Goal: Information Seeking & Learning: Learn about a topic

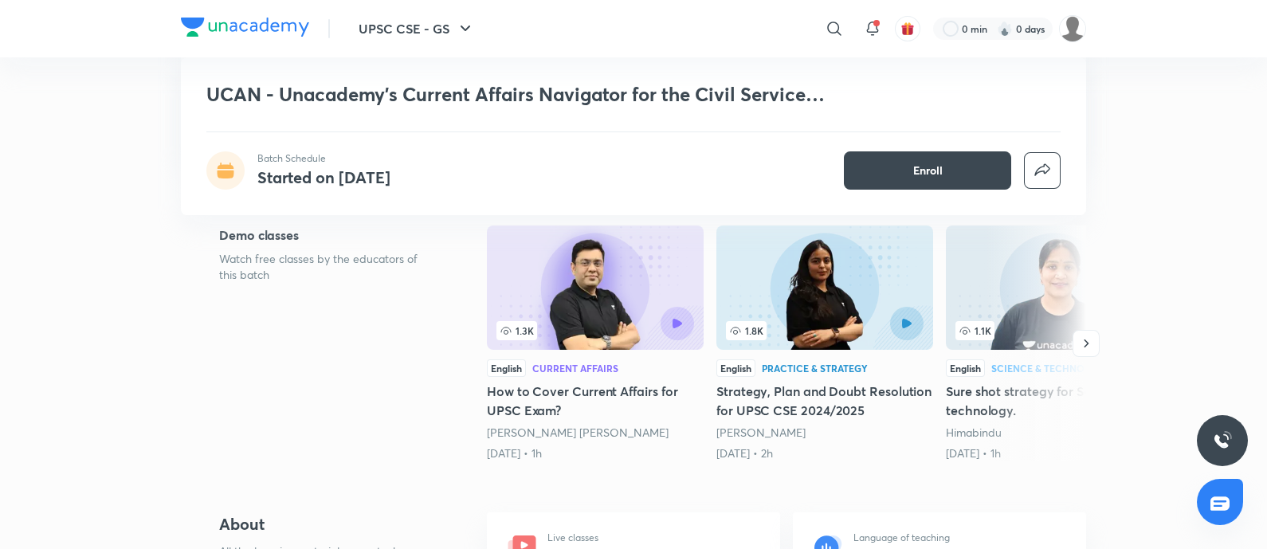
scroll to position [398, 0]
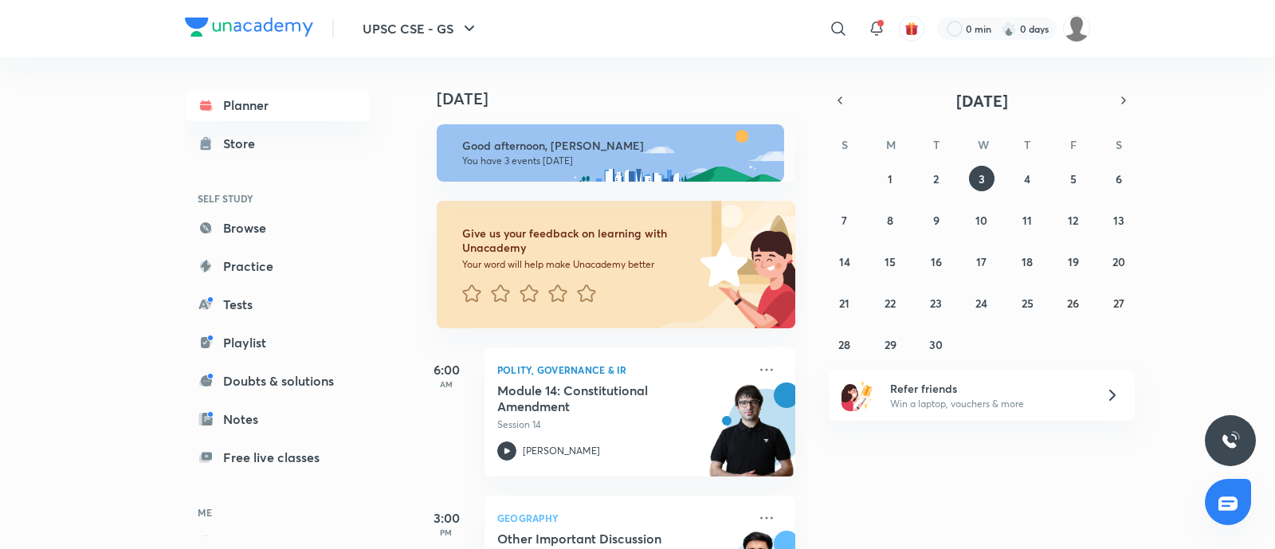
drag, startPoint x: 236, startPoint y: 219, endPoint x: 544, endPoint y: 193, distance: 308.8
click at [236, 219] on link "Browse" at bounding box center [277, 228] width 185 height 32
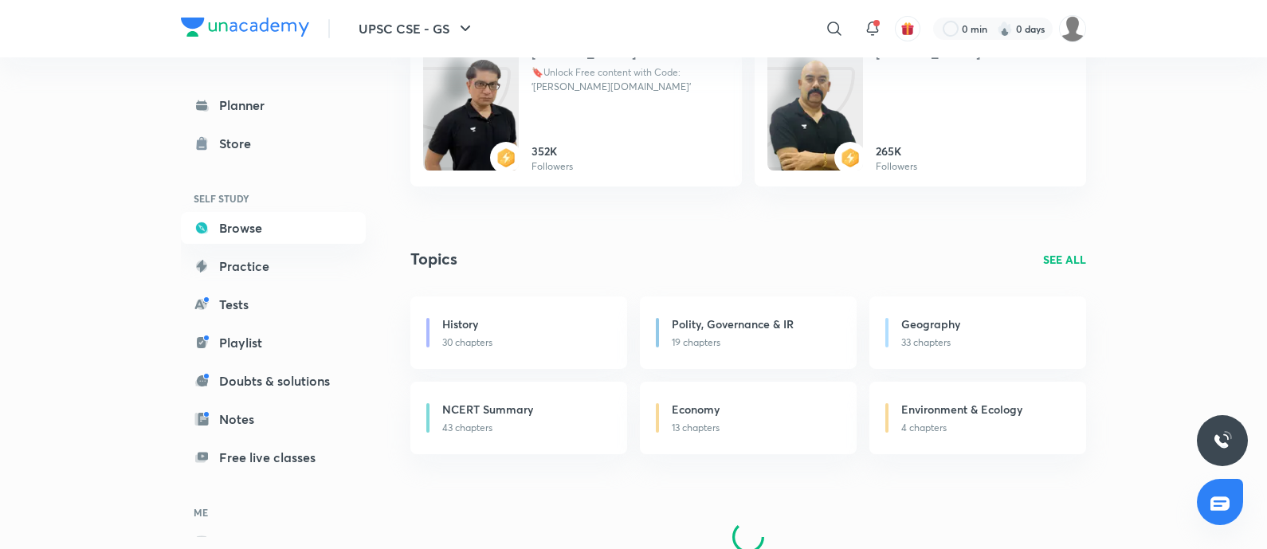
scroll to position [955, 0]
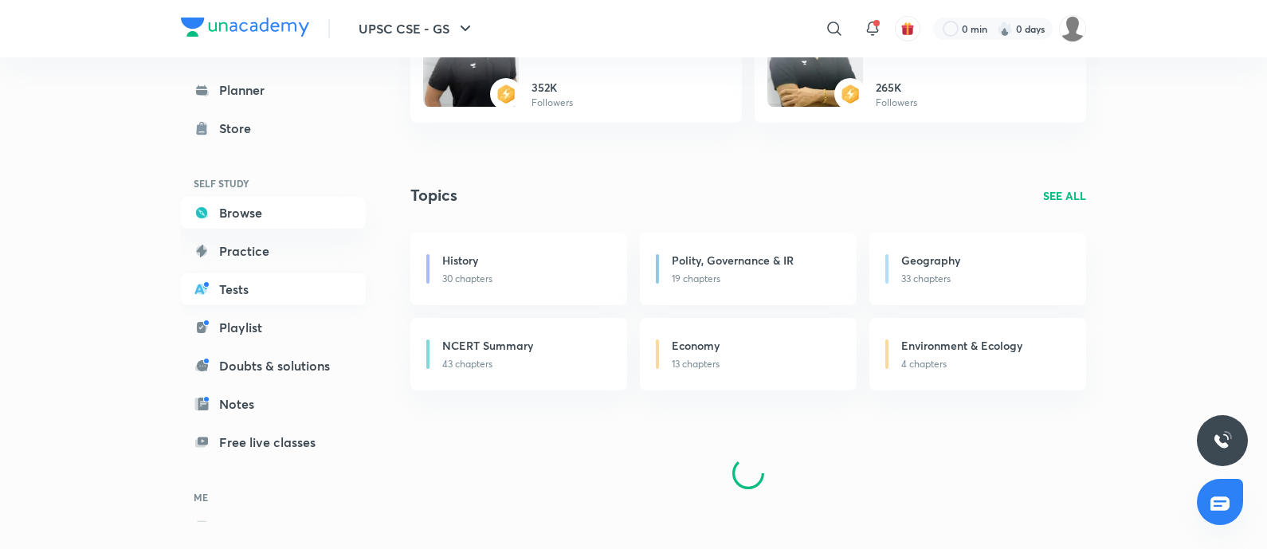
click at [211, 275] on link "Tests" at bounding box center [273, 289] width 185 height 32
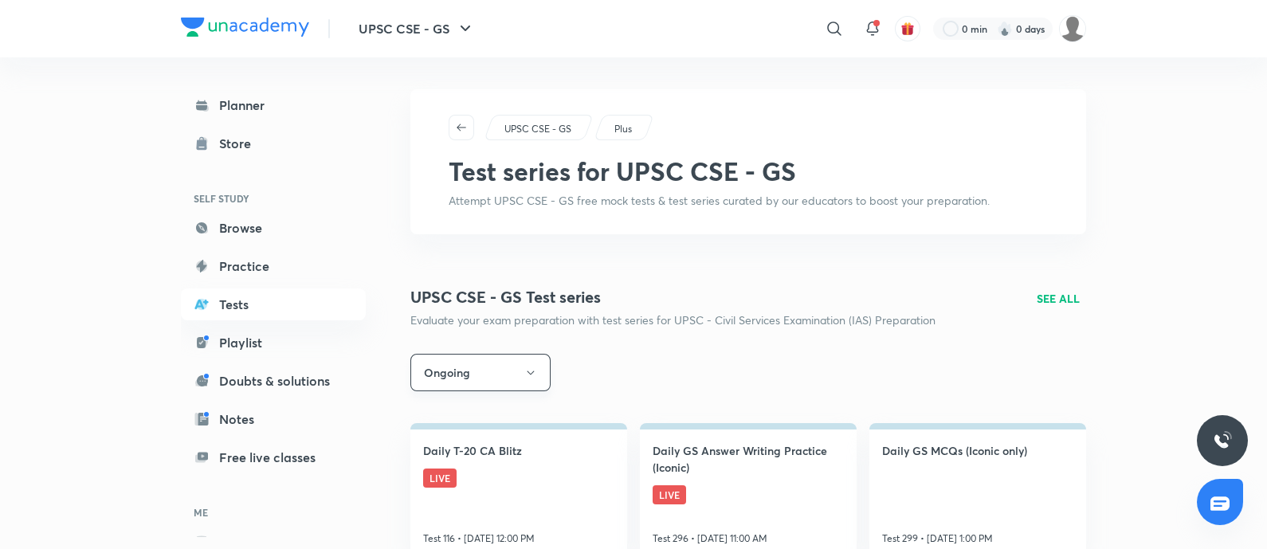
click at [521, 375] on button "Ongoing" at bounding box center [481, 372] width 140 height 37
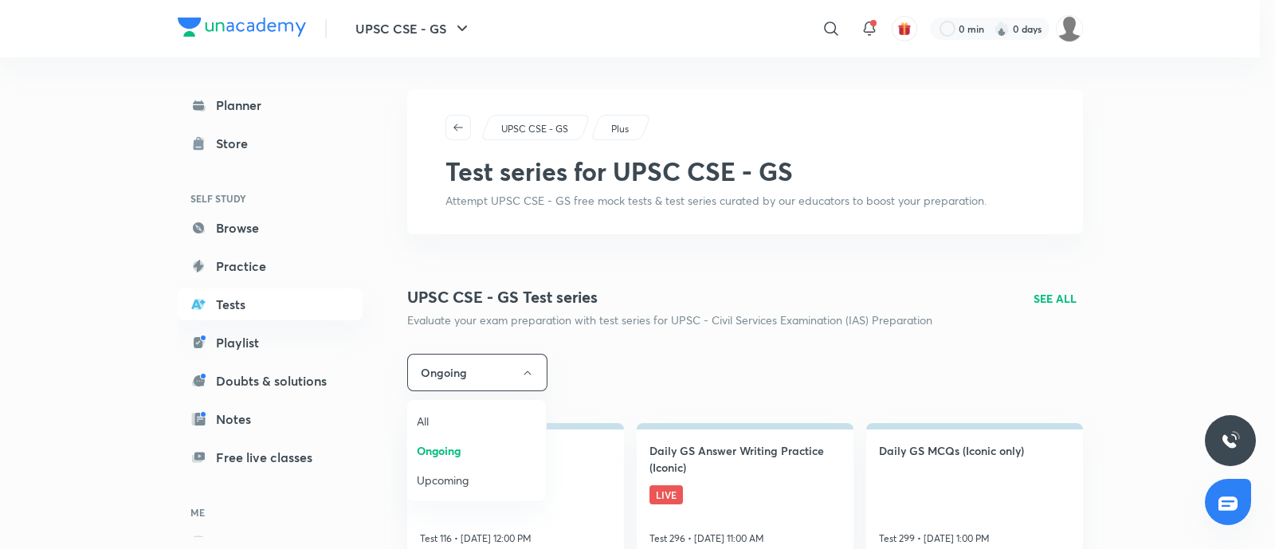
drag, startPoint x: 454, startPoint y: 414, endPoint x: 944, endPoint y: 305, distance: 501.3
click at [458, 414] on span "All" at bounding box center [477, 421] width 120 height 17
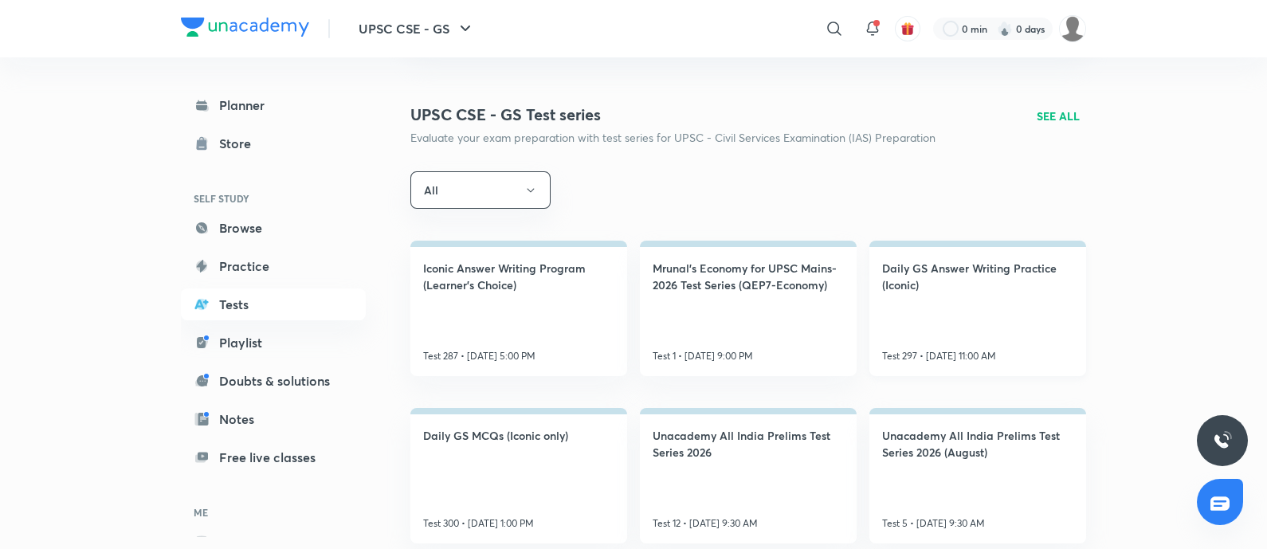
scroll to position [198, 0]
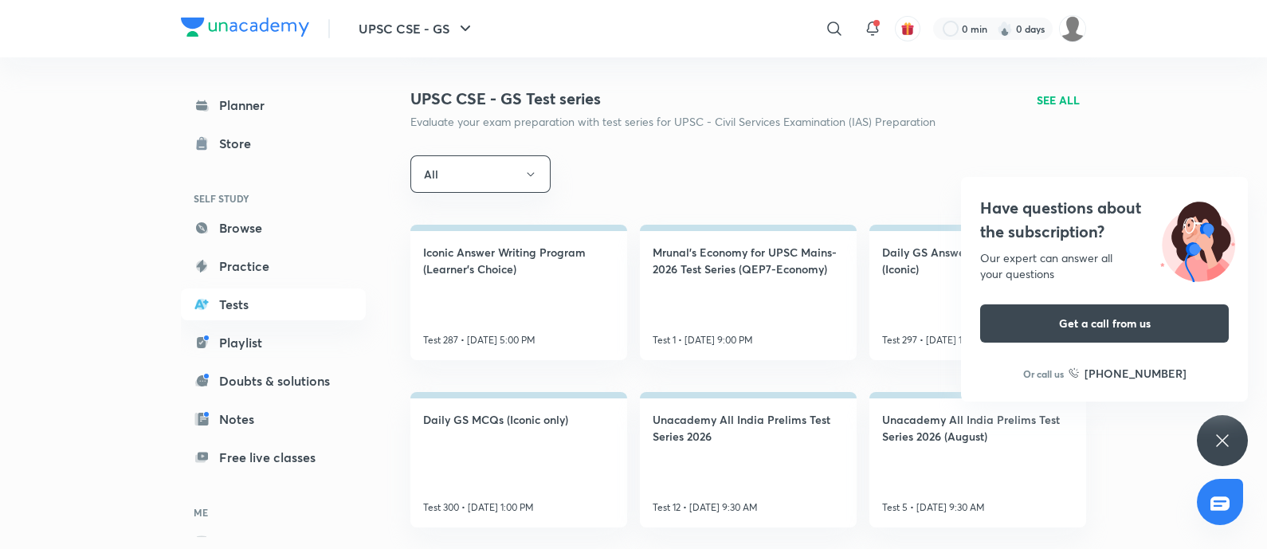
click at [1040, 218] on h4 "Have questions about the subscription?" at bounding box center [1104, 220] width 249 height 48
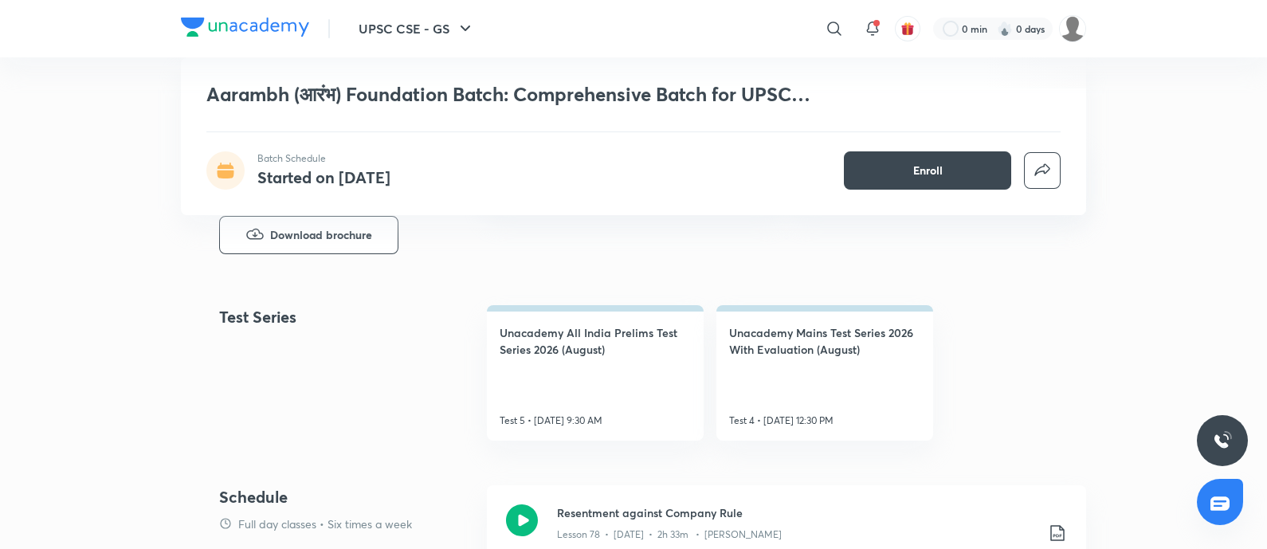
scroll to position [796, 0]
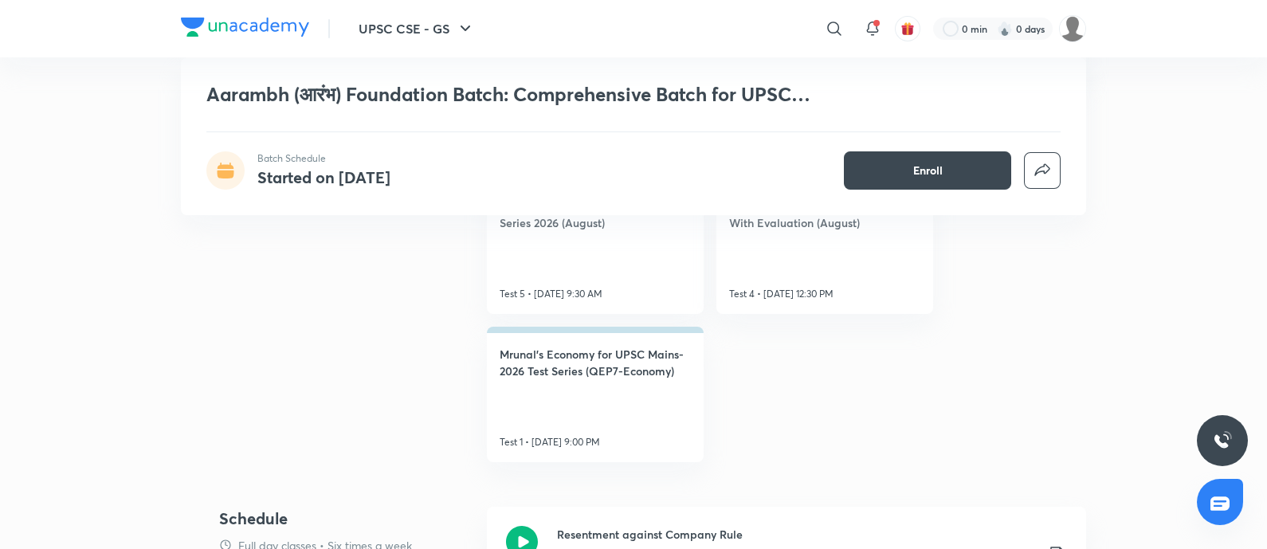
scroll to position [697, 0]
